Goal: Obtain resource: Download file/media

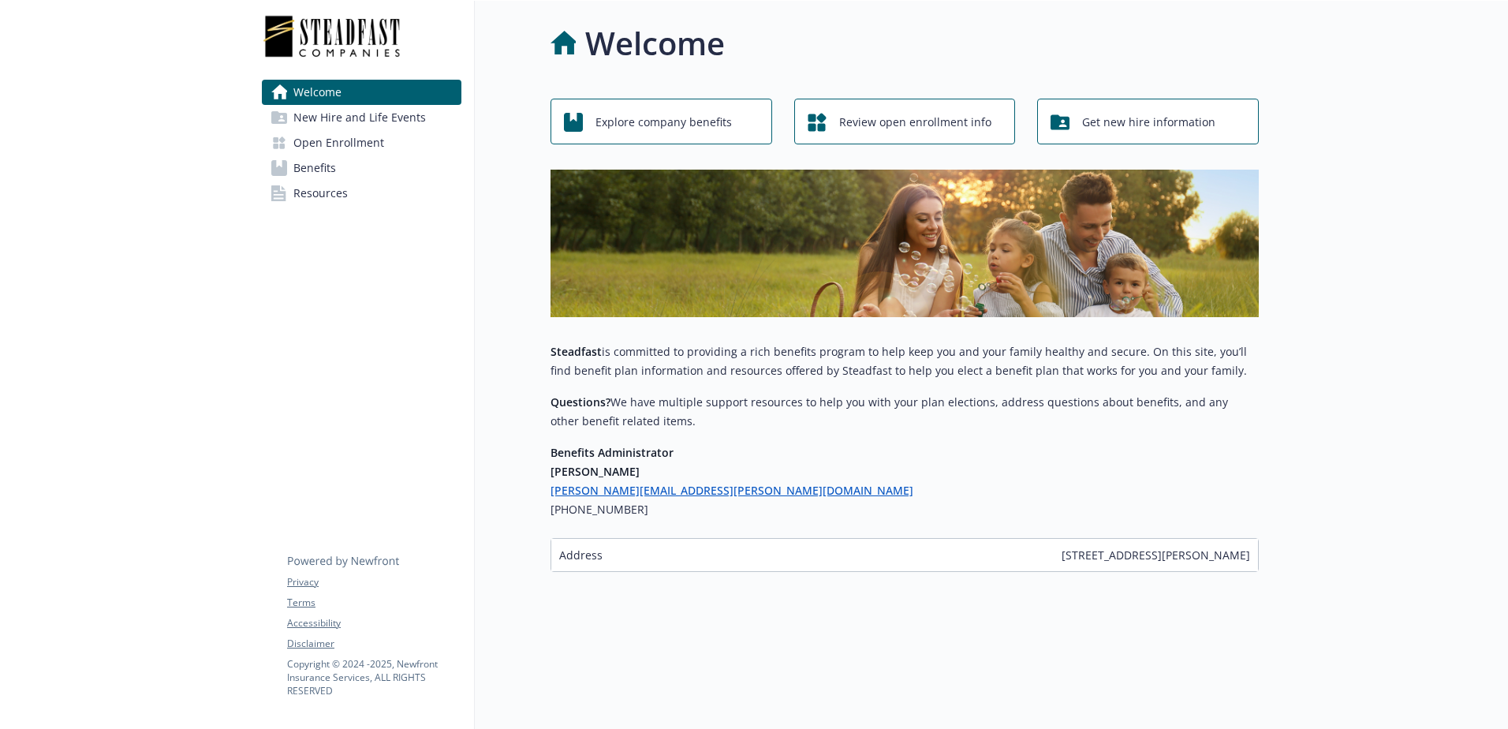
click at [340, 169] on link "Benefits" at bounding box center [362, 167] width 200 height 25
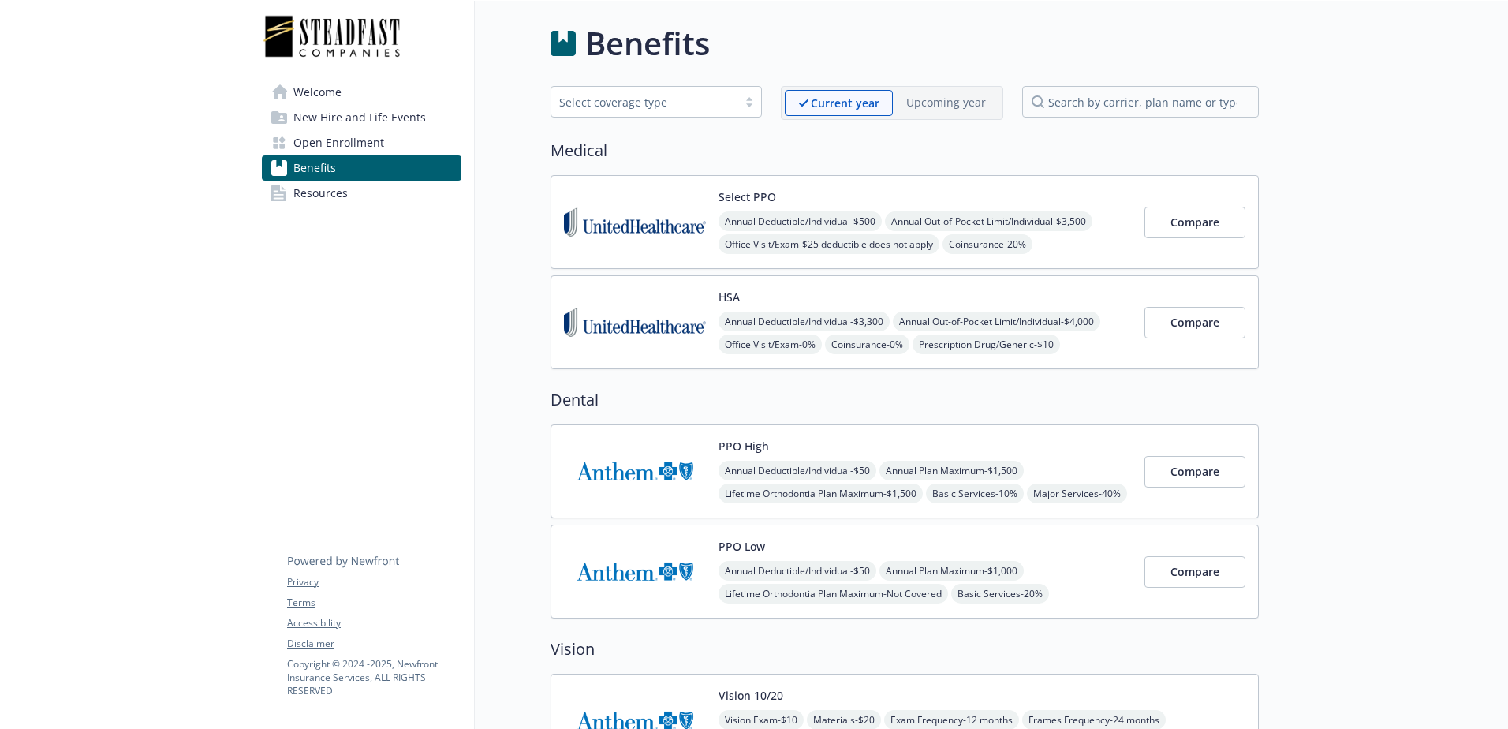
click at [373, 193] on link "Resources" at bounding box center [362, 193] width 200 height 25
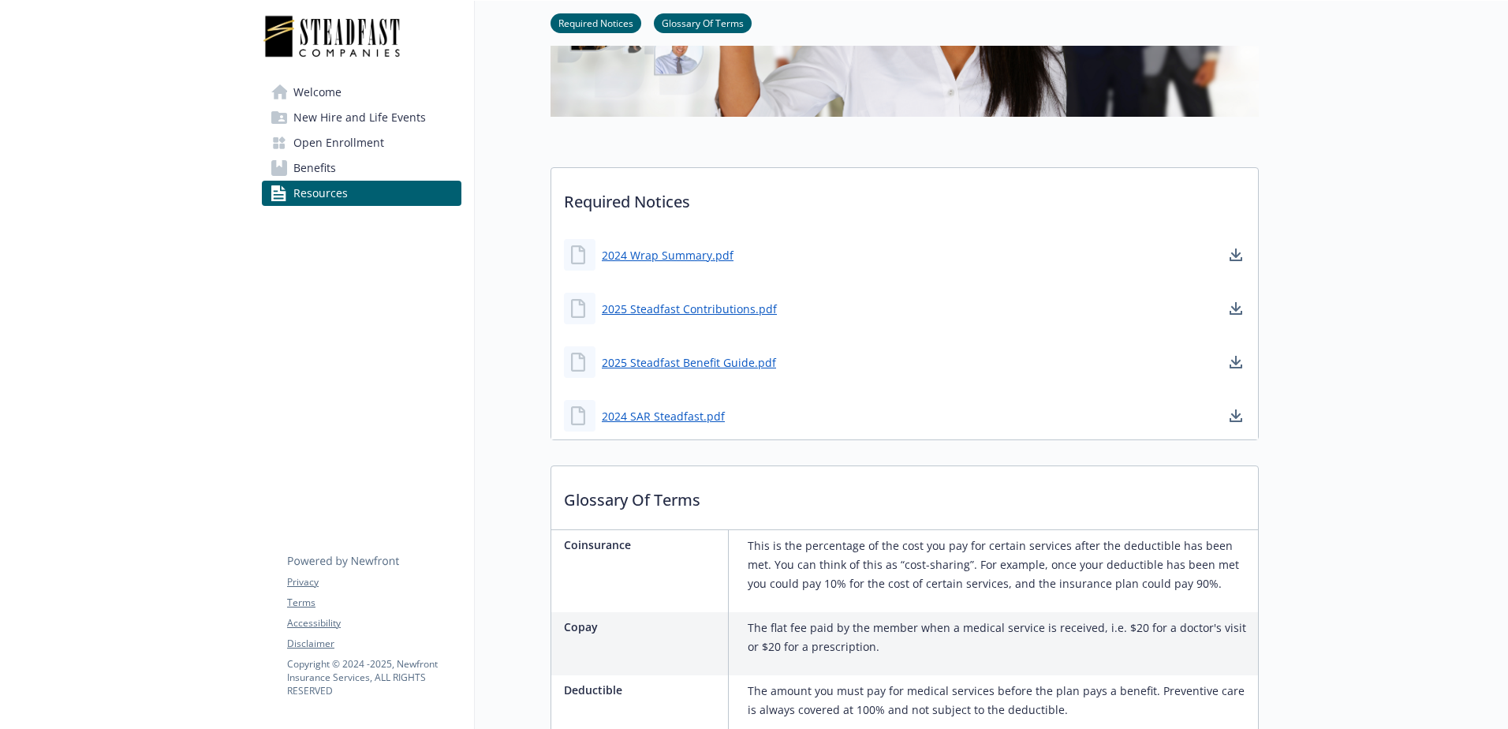
scroll to position [316, 0]
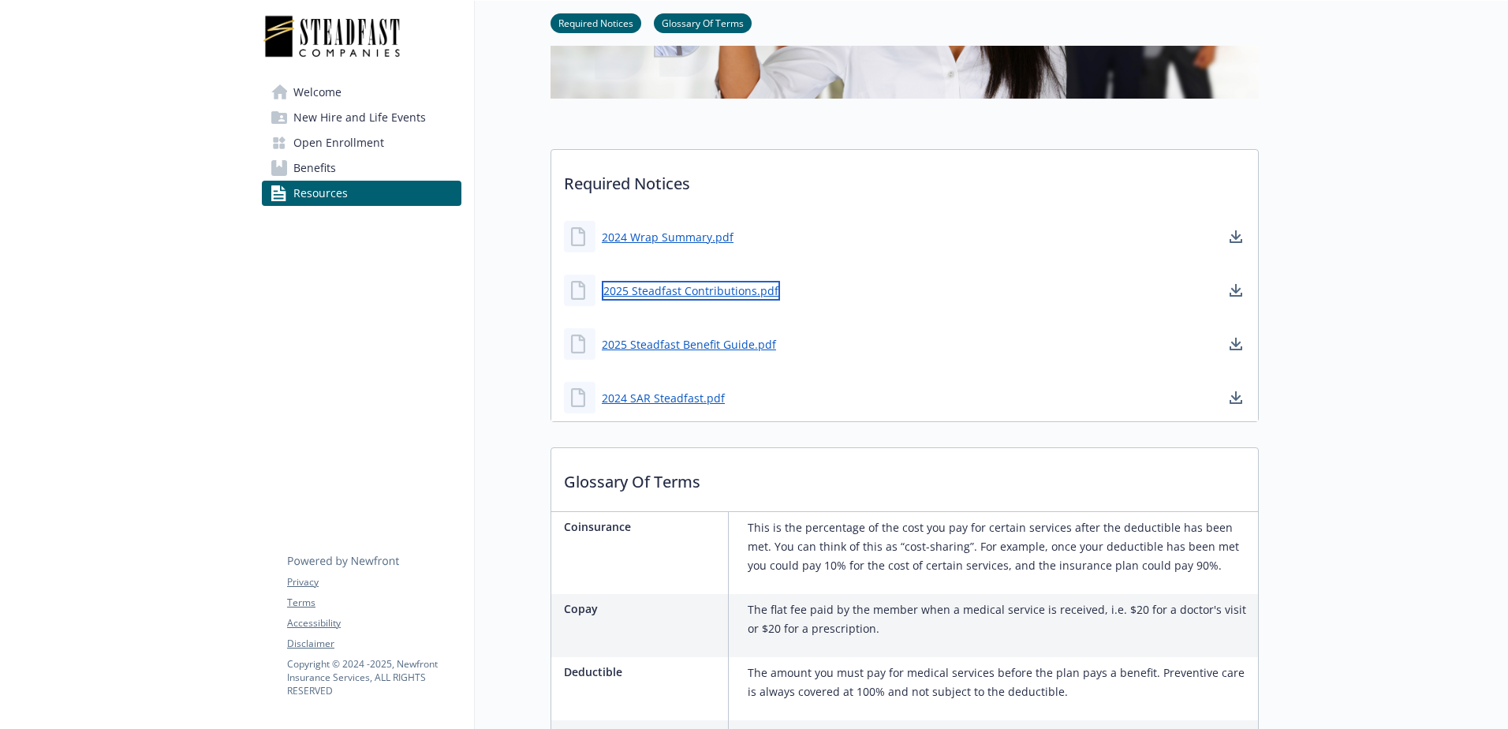
click at [690, 293] on link "2025 Steadfast Contributions.pdf" at bounding box center [691, 291] width 178 height 20
